Goal: Information Seeking & Learning: Learn about a topic

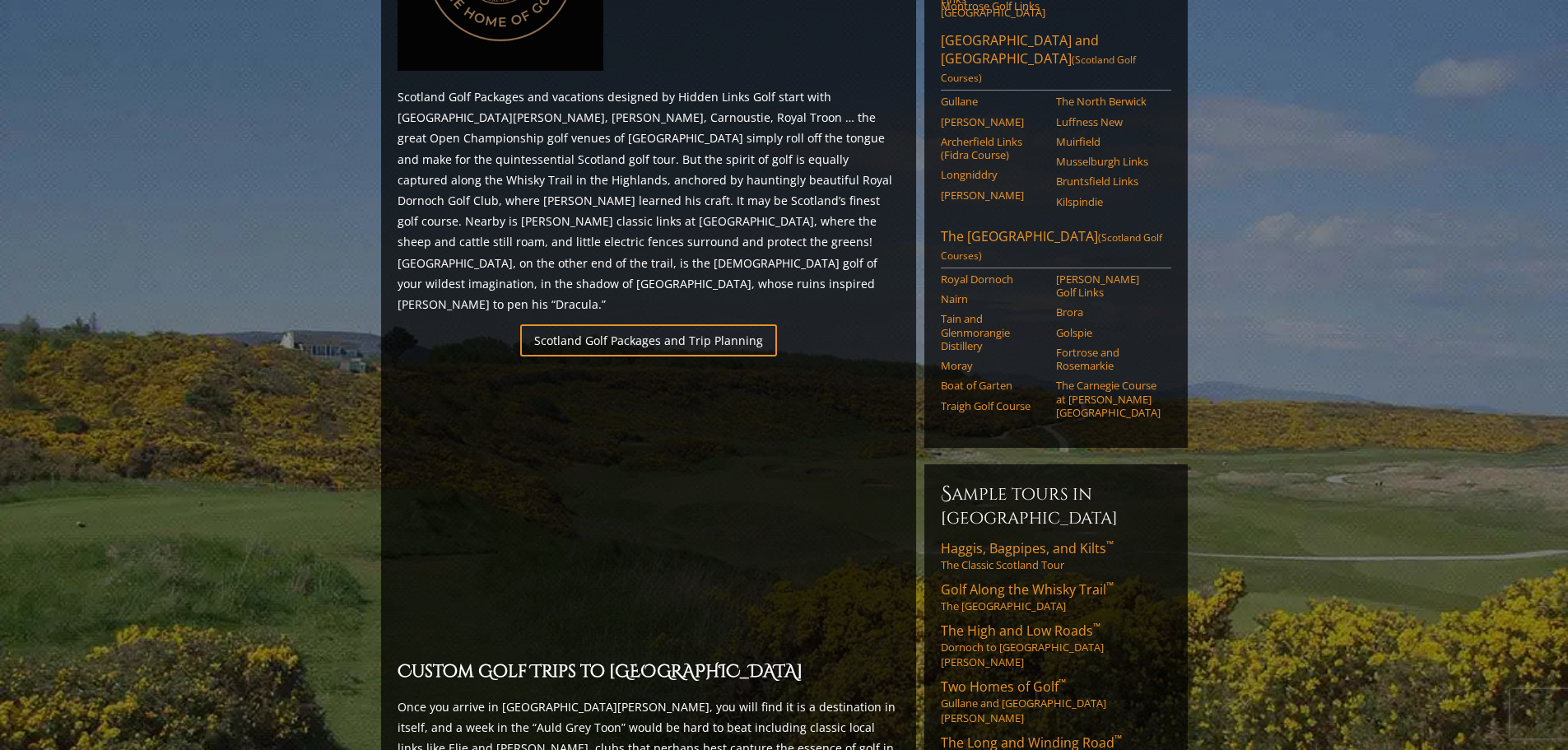
scroll to position [918, 0]
click at [711, 323] on link "Scotland Golf Packages and Trip Planning" at bounding box center [648, 338] width 257 height 32
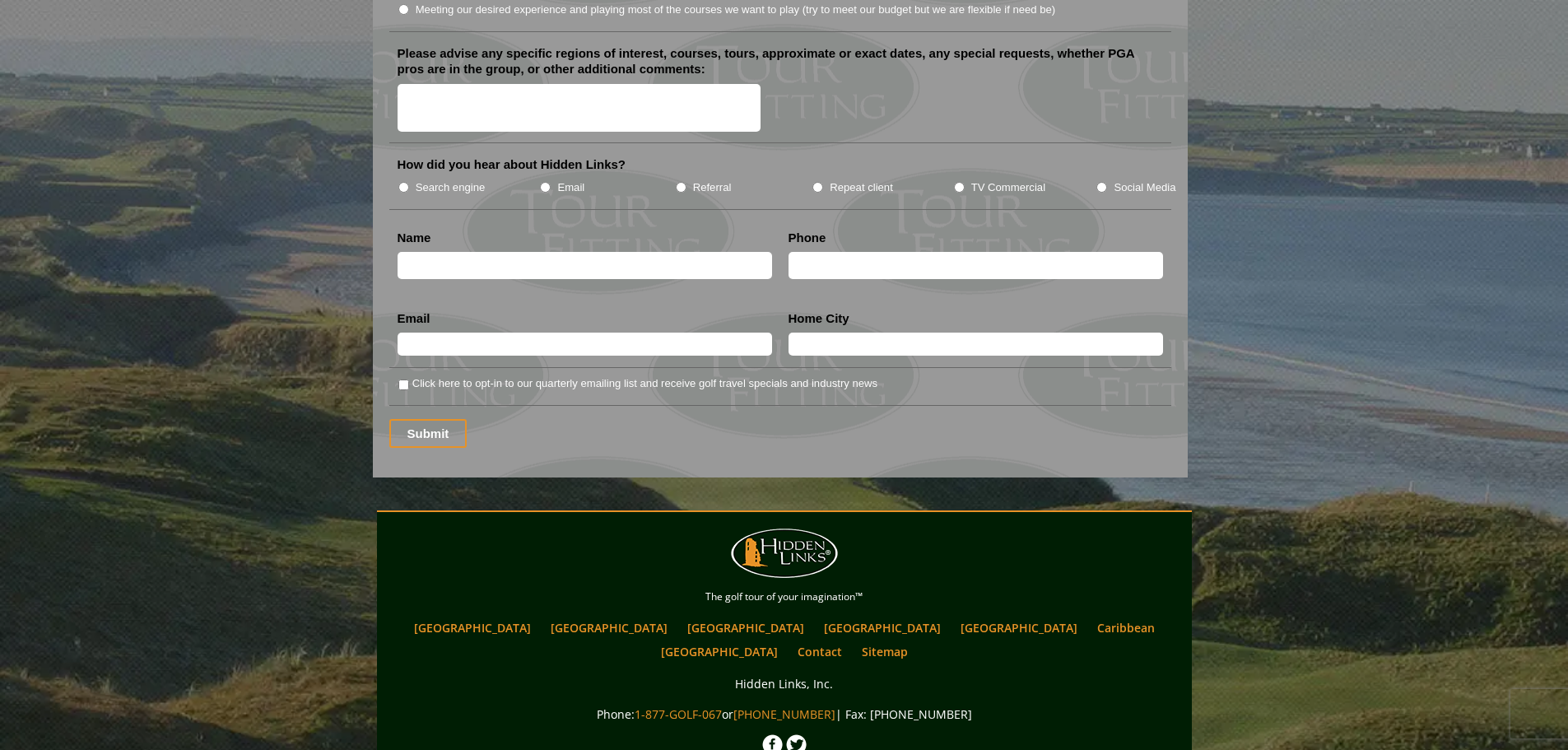
scroll to position [2154, 0]
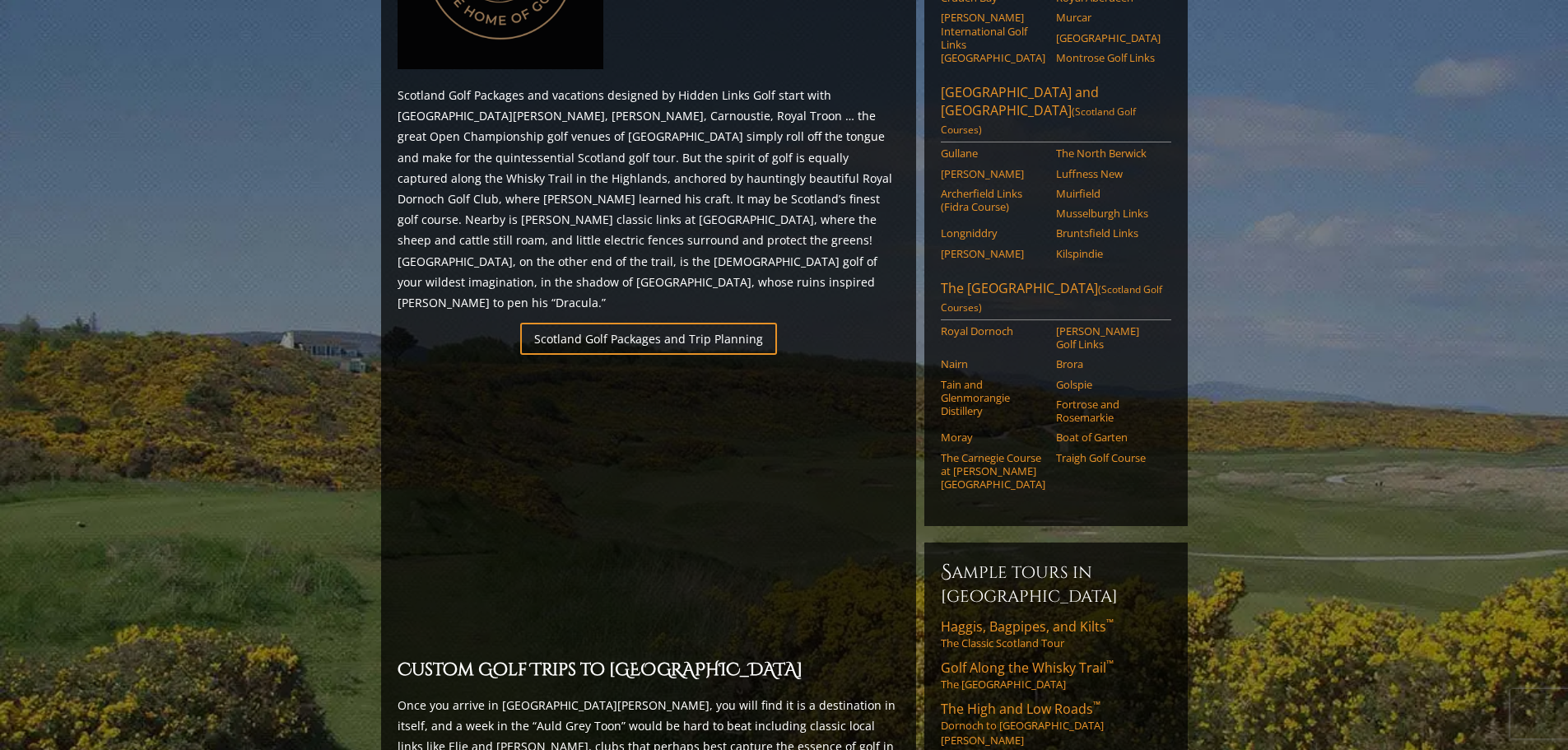
scroll to position [1108, 0]
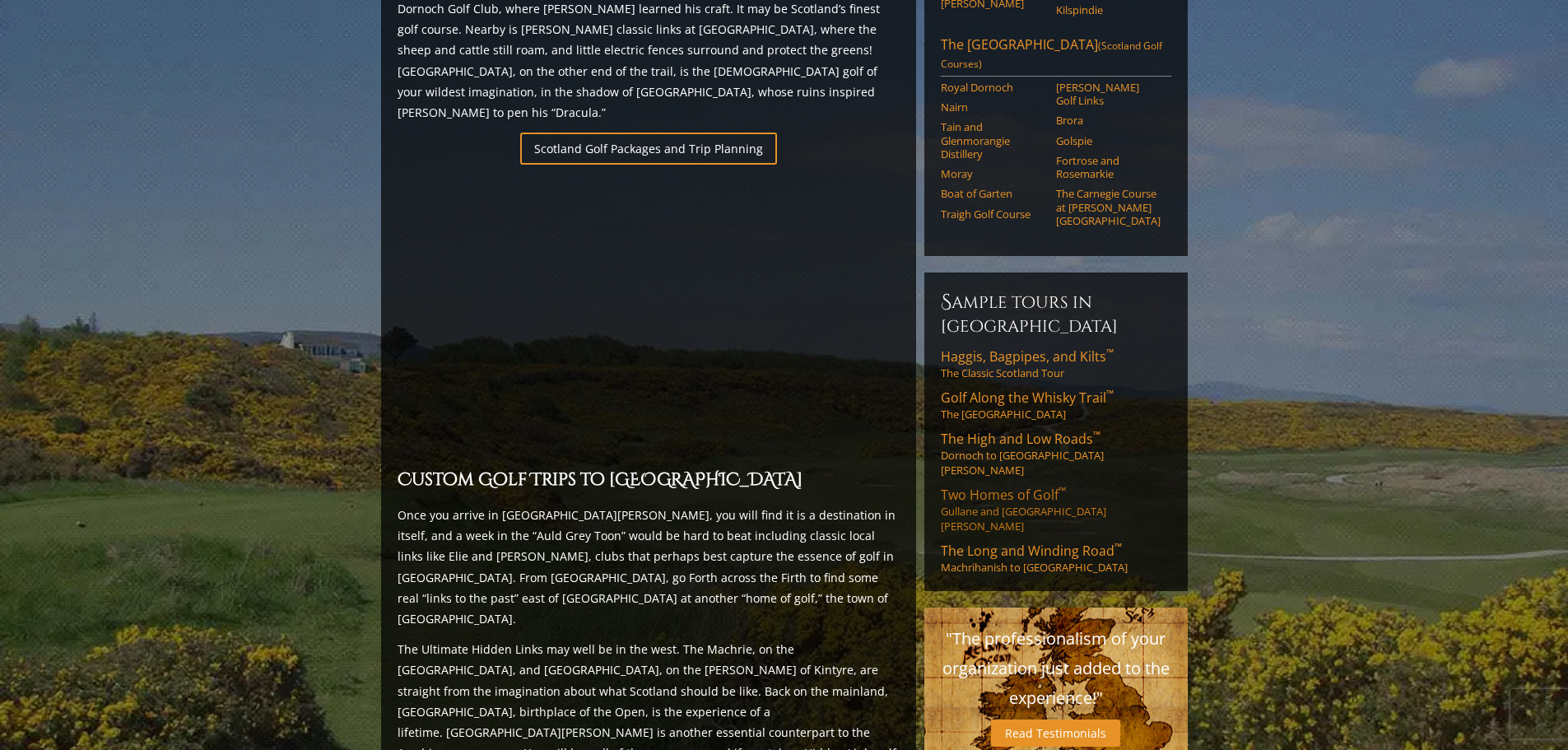
click at [1019, 485] on span "Two Homes of Golf ™" at bounding box center [1003, 494] width 125 height 18
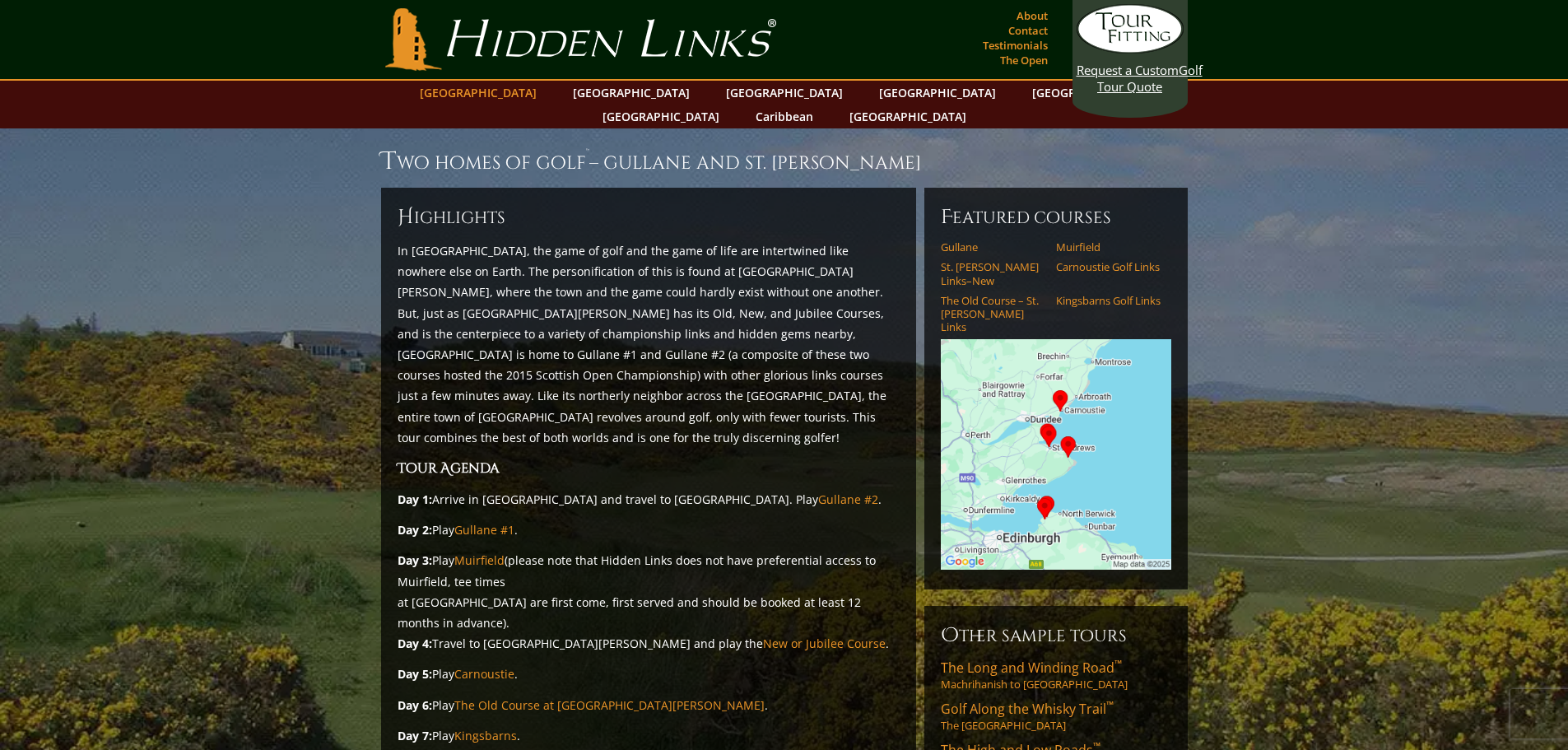
click at [501, 100] on link "[GEOGRAPHIC_DATA]" at bounding box center [478, 92] width 133 height 23
click at [511, 97] on link "[GEOGRAPHIC_DATA]" at bounding box center [478, 92] width 133 height 23
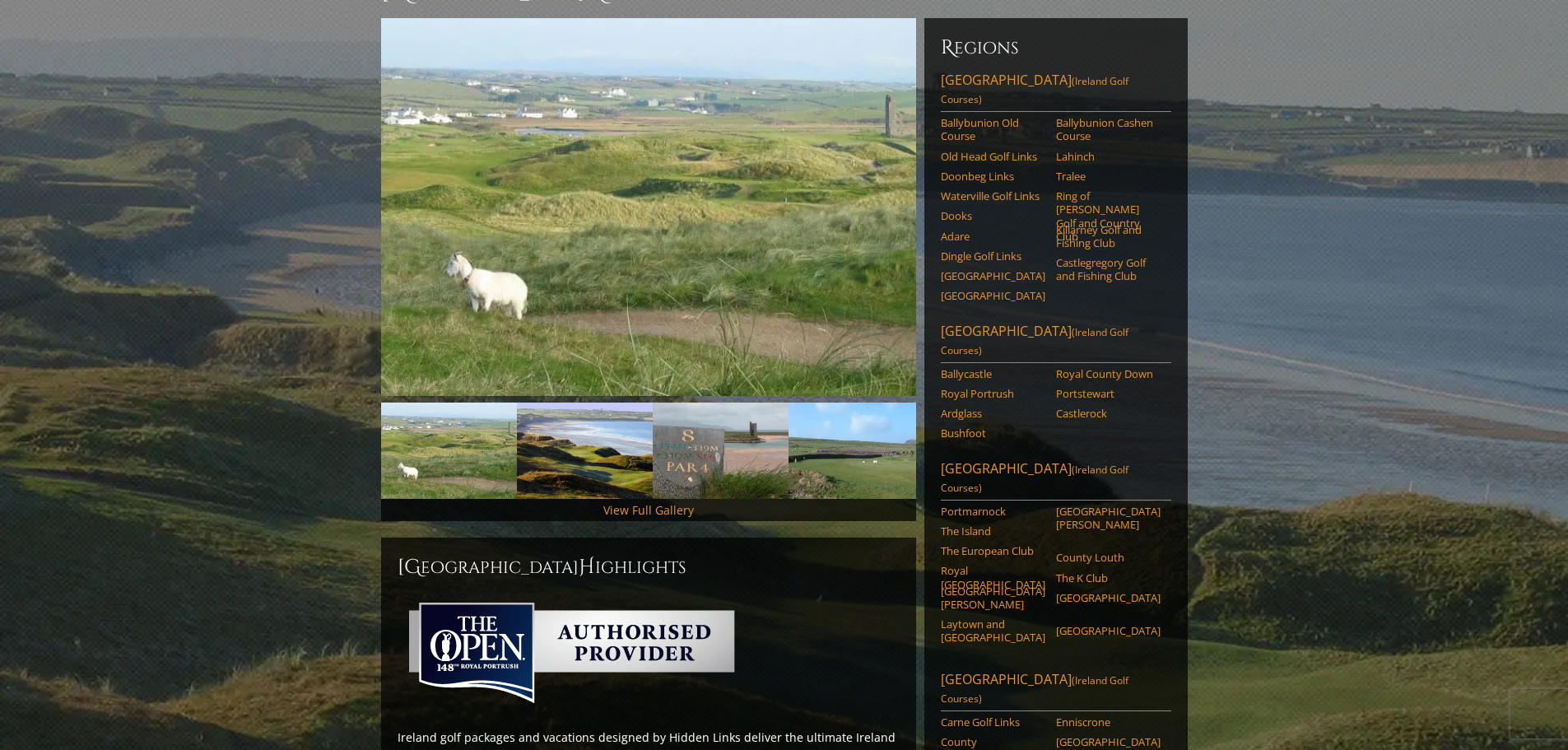
scroll to position [197, 0]
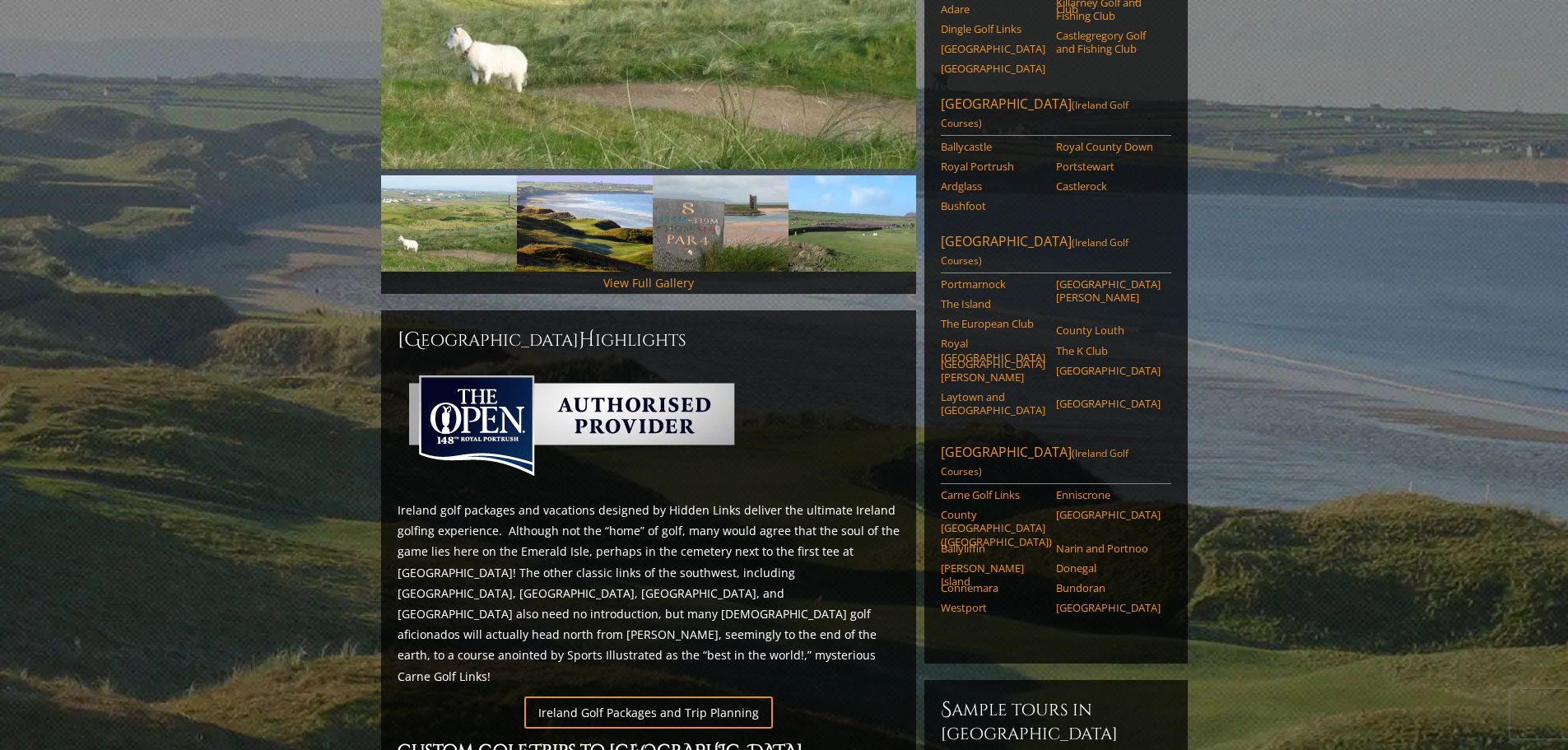
scroll to position [445, 0]
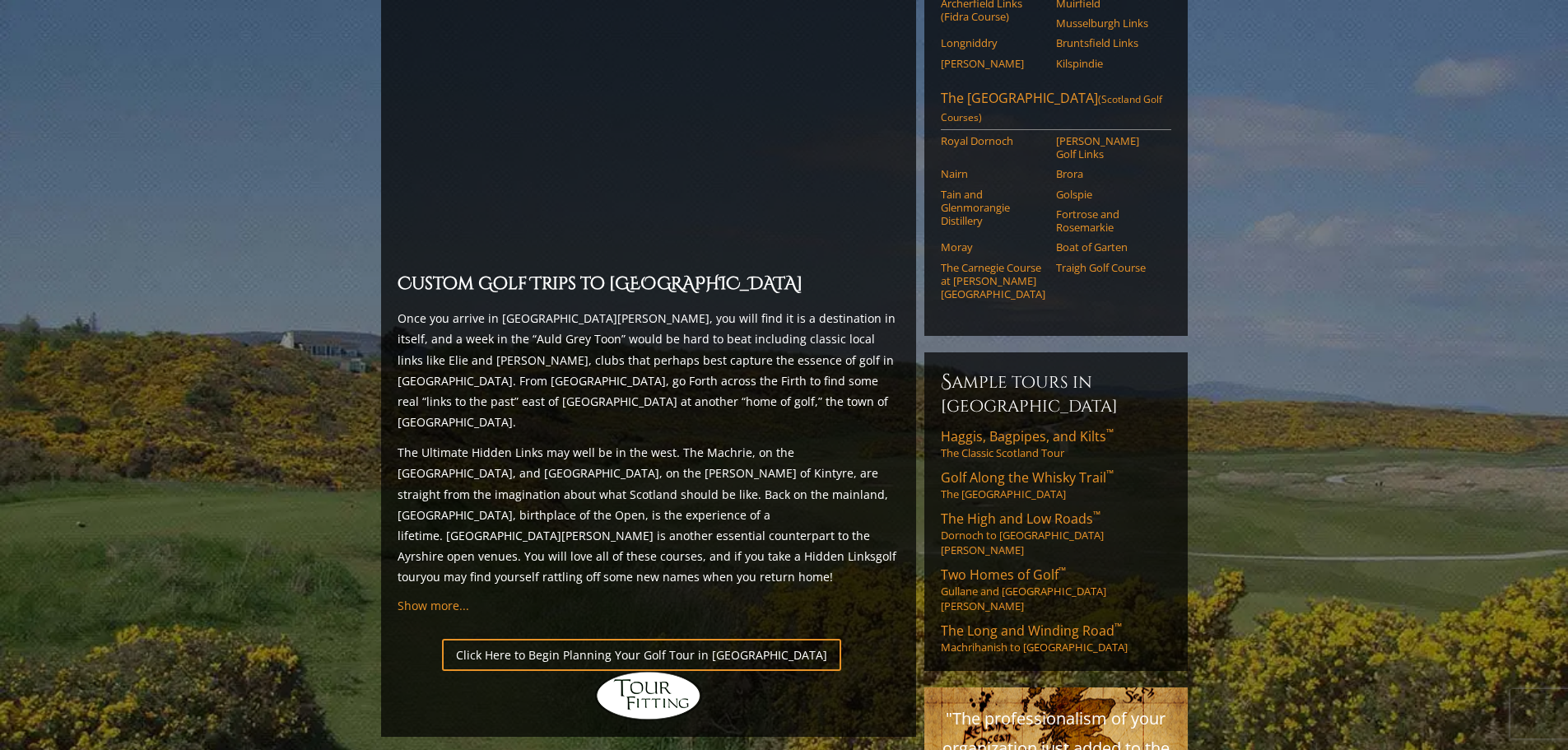
scroll to position [1108, 0]
